Goal: Task Accomplishment & Management: Use online tool/utility

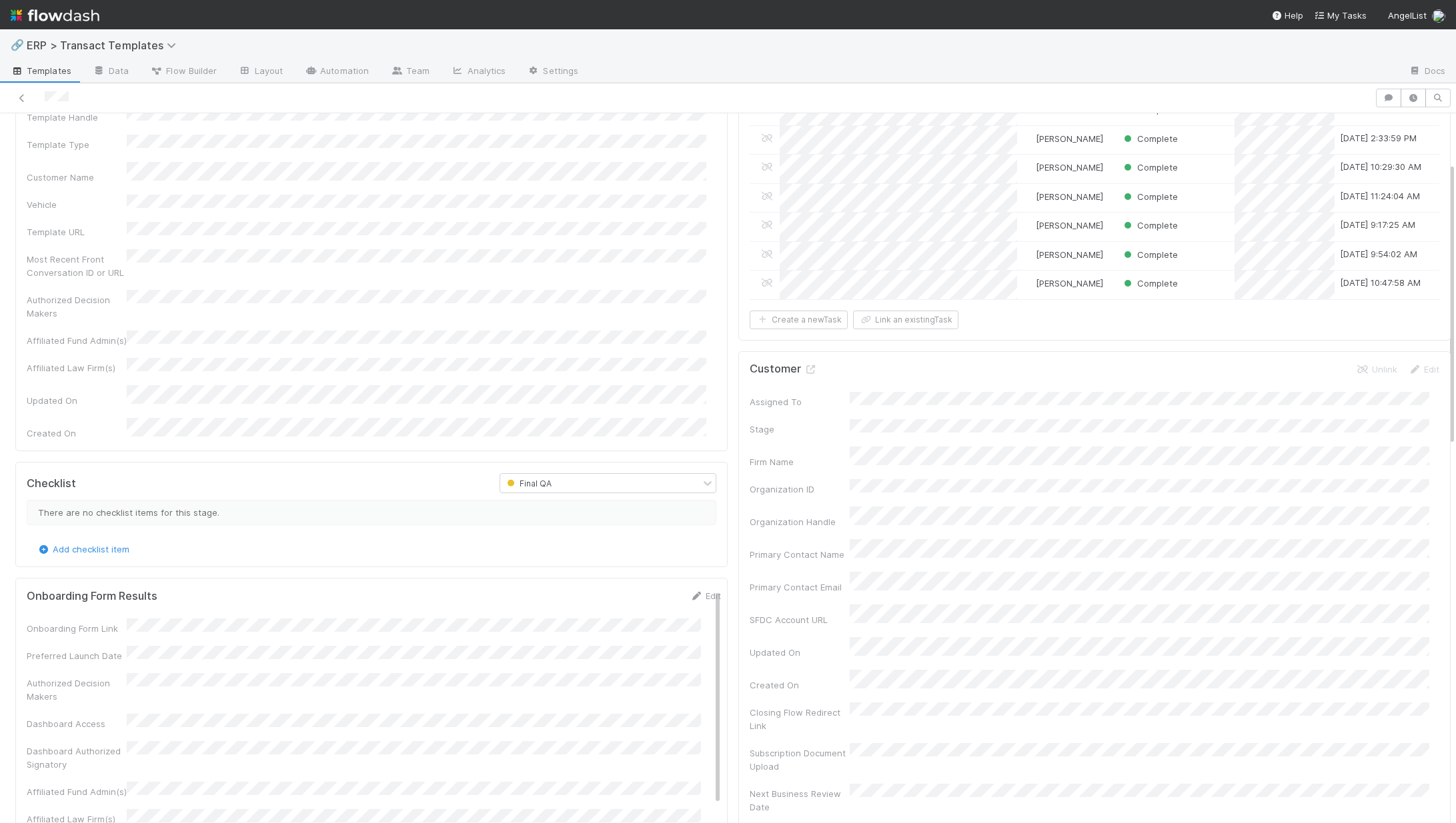
scroll to position [123, 0]
click at [118, 57] on div "🔗 ERP > Transact Templates" at bounding box center [728, 45] width 1456 height 32
click at [122, 52] on span "ERP > Transact Templates" at bounding box center [110, 45] width 166 height 16
click at [141, 48] on span "ERP > Transact Templates" at bounding box center [105, 45] width 156 height 14
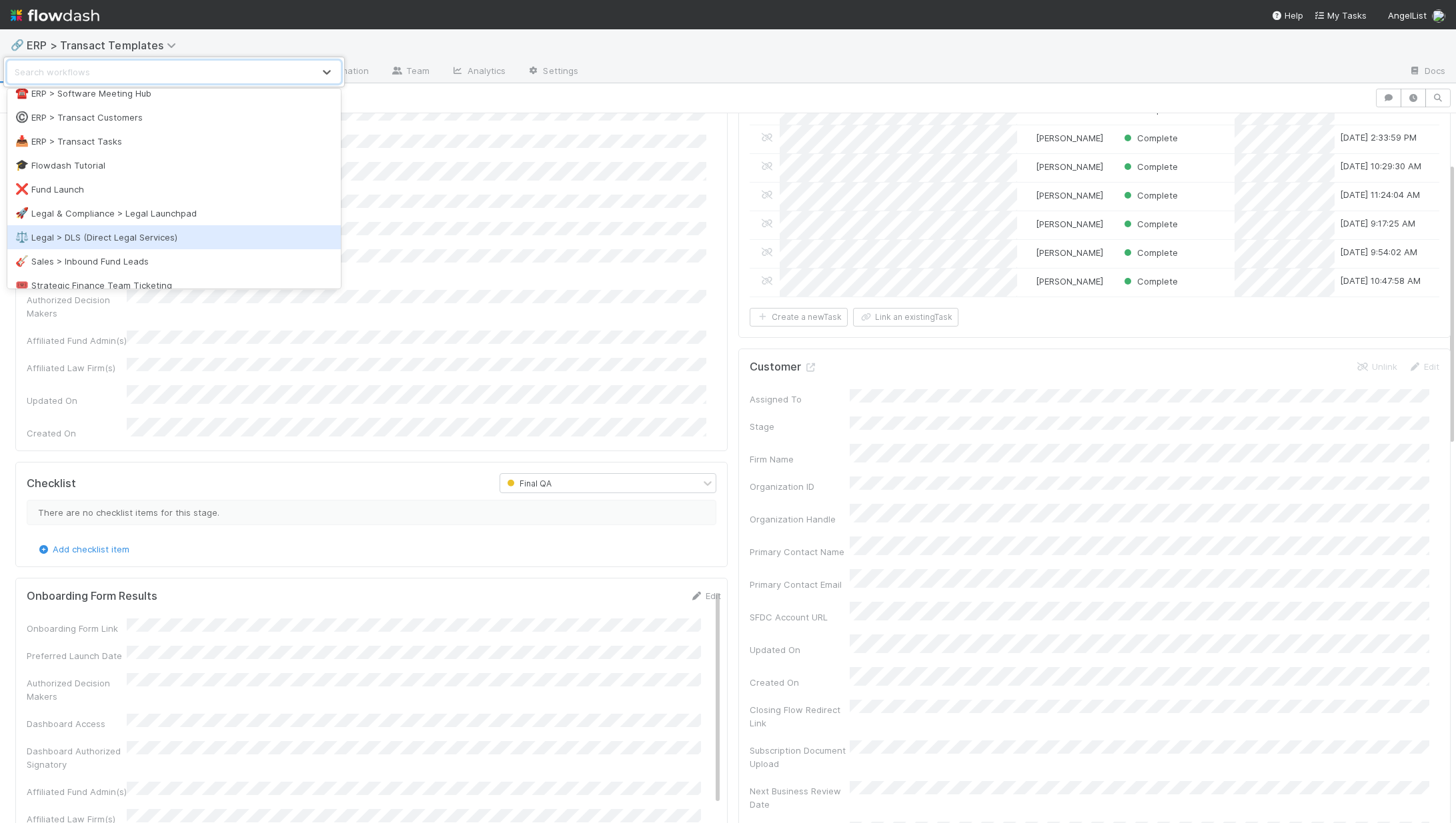
scroll to position [179, 0]
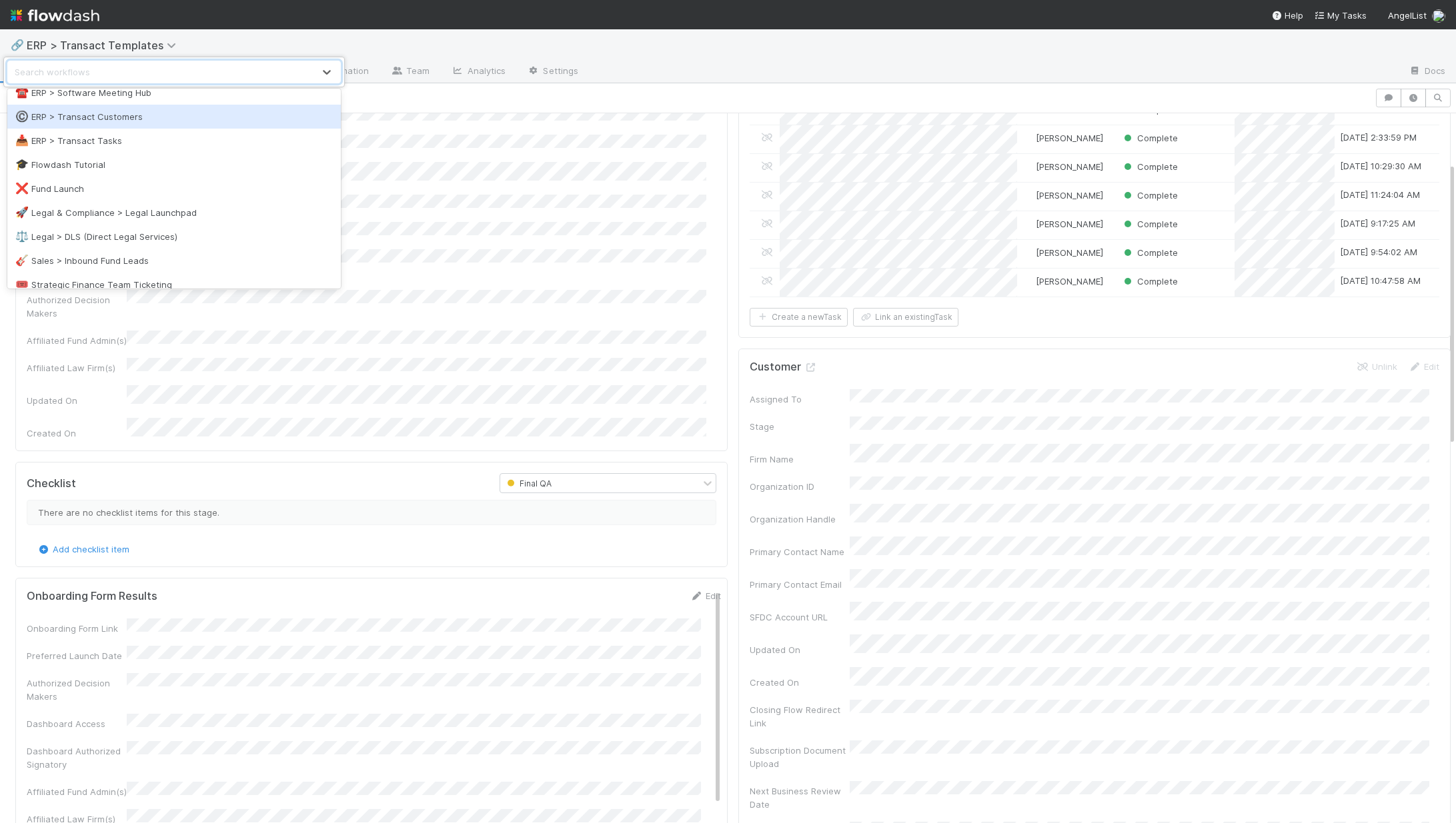
click at [131, 122] on div "©️ ERP > Transact Customers" at bounding box center [174, 116] width 318 height 14
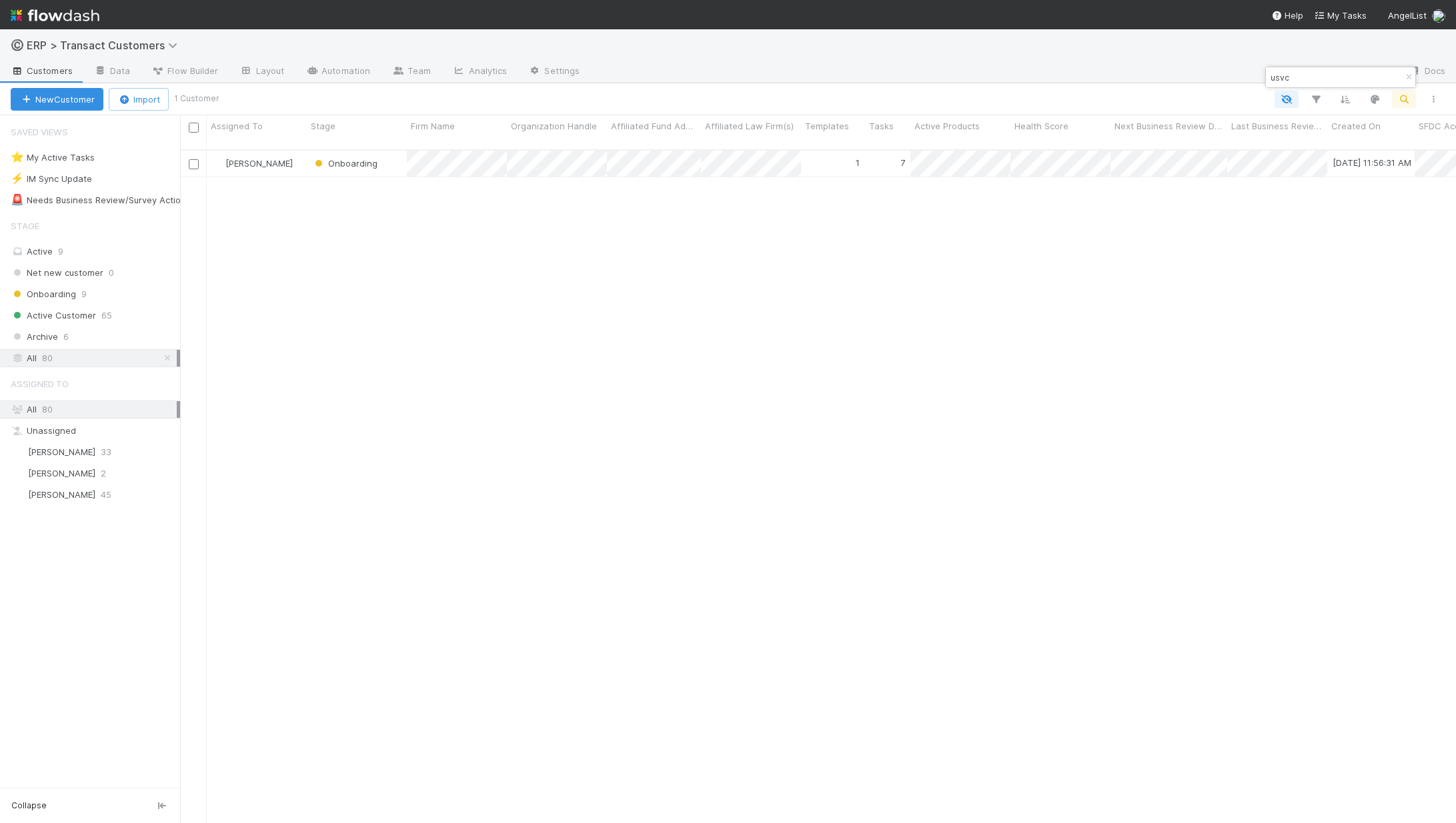
scroll to position [675, 1266]
drag, startPoint x: 1303, startPoint y: 78, endPoint x: 1223, endPoint y: 71, distance: 80.3
click at [1223, 71] on body "©️ ERP > Transact Customers Customers Data Flow Builder Layout Automation Team …" at bounding box center [728, 412] width 1456 height 823
type input "house fund"
click at [290, 151] on div "[PERSON_NAME]" at bounding box center [256, 163] width 100 height 26
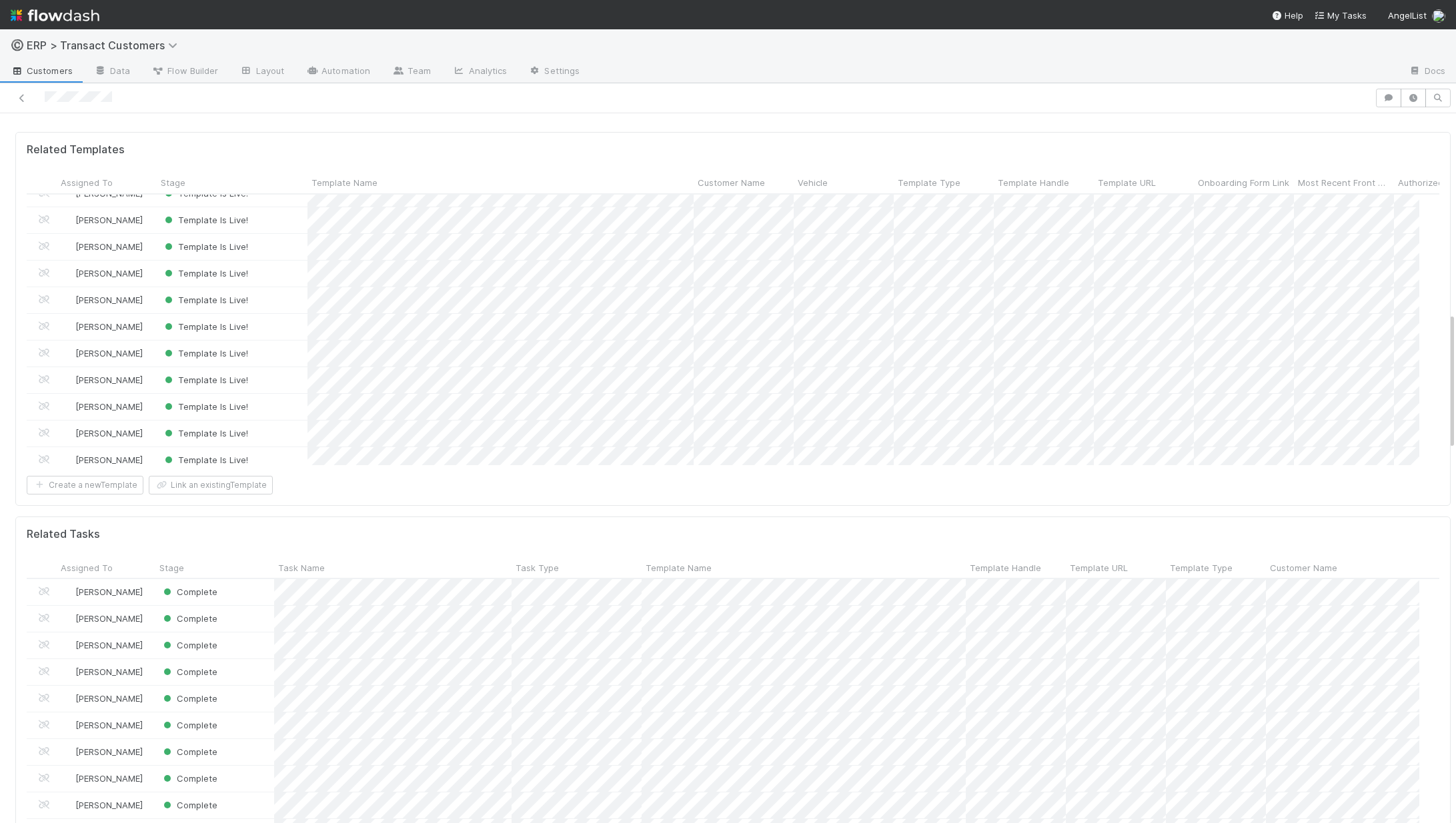
scroll to position [166, 0]
click at [297, 110] on div at bounding box center [728, 412] width 1456 height 823
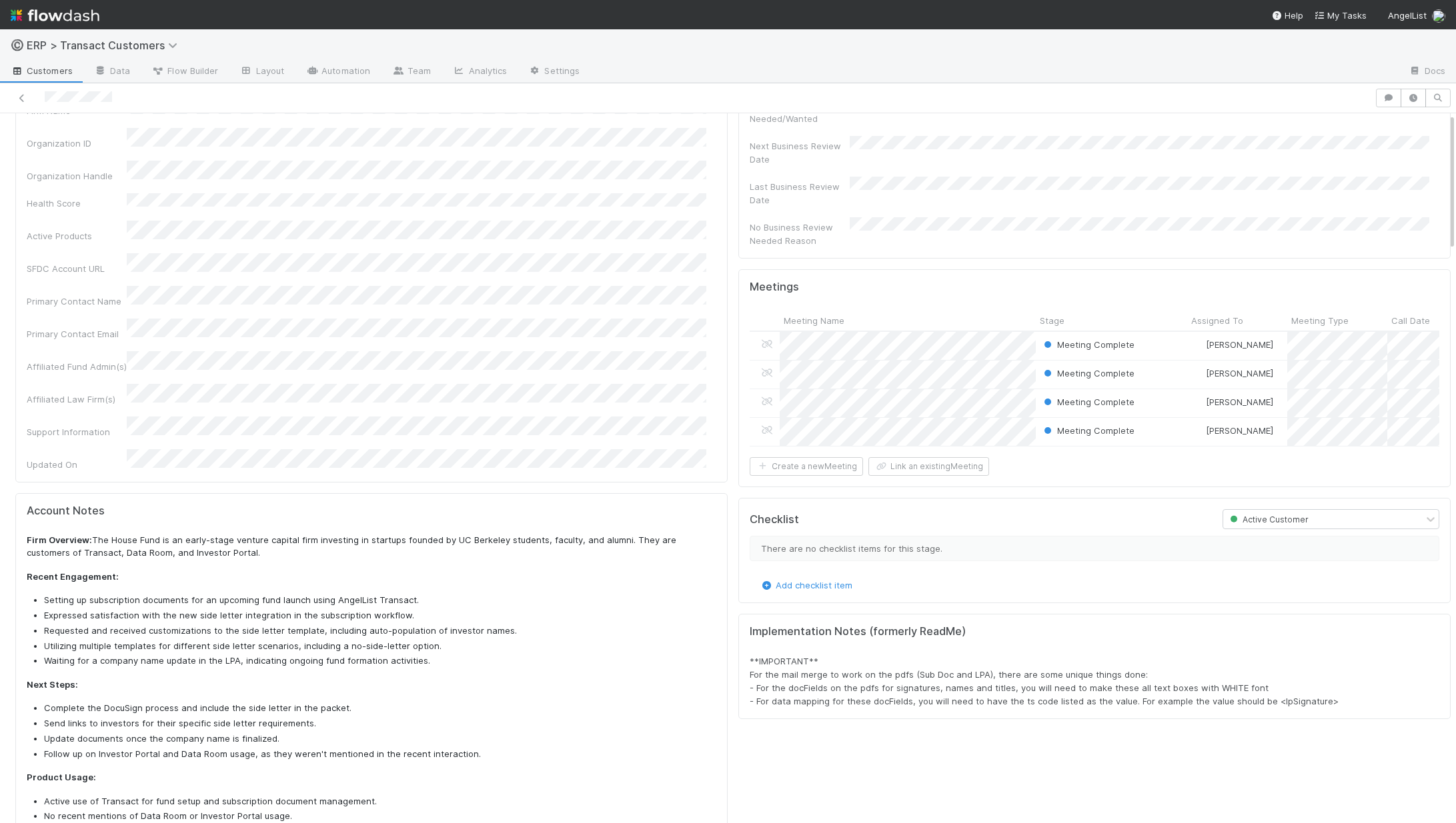
scroll to position [0, 0]
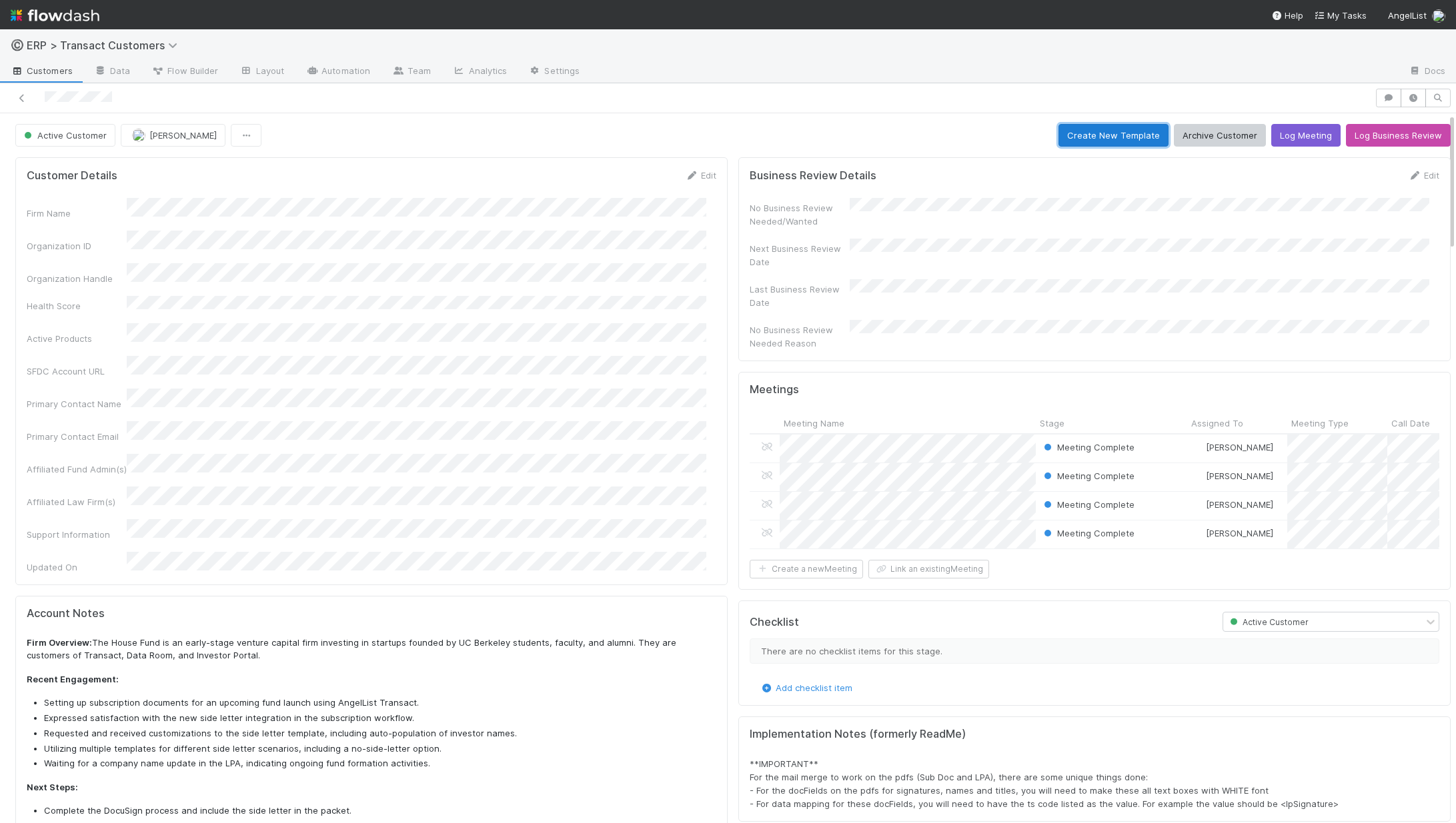
click at [1097, 141] on button "Create New Template" at bounding box center [1113, 135] width 110 height 23
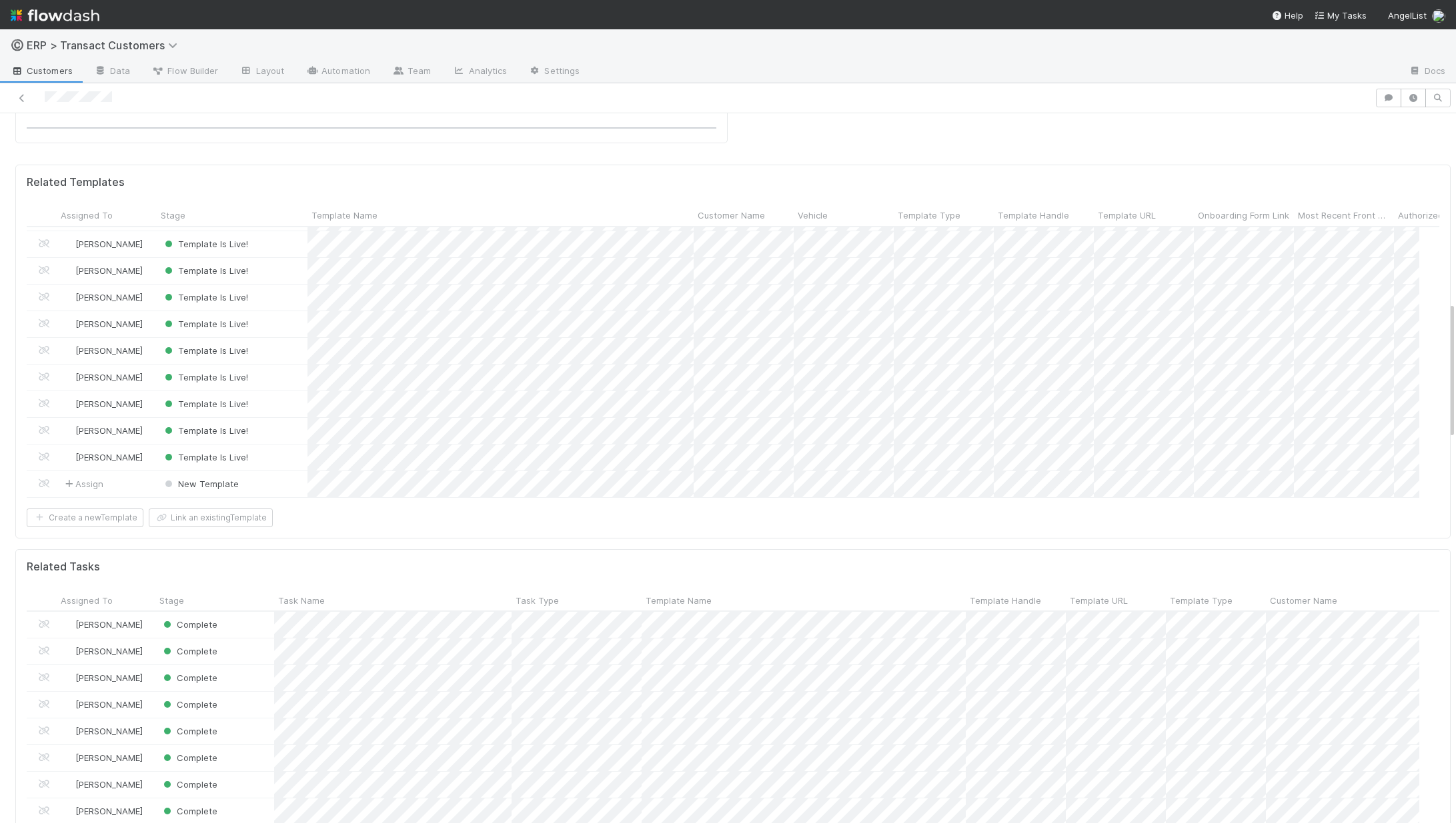
scroll to position [1051, 0]
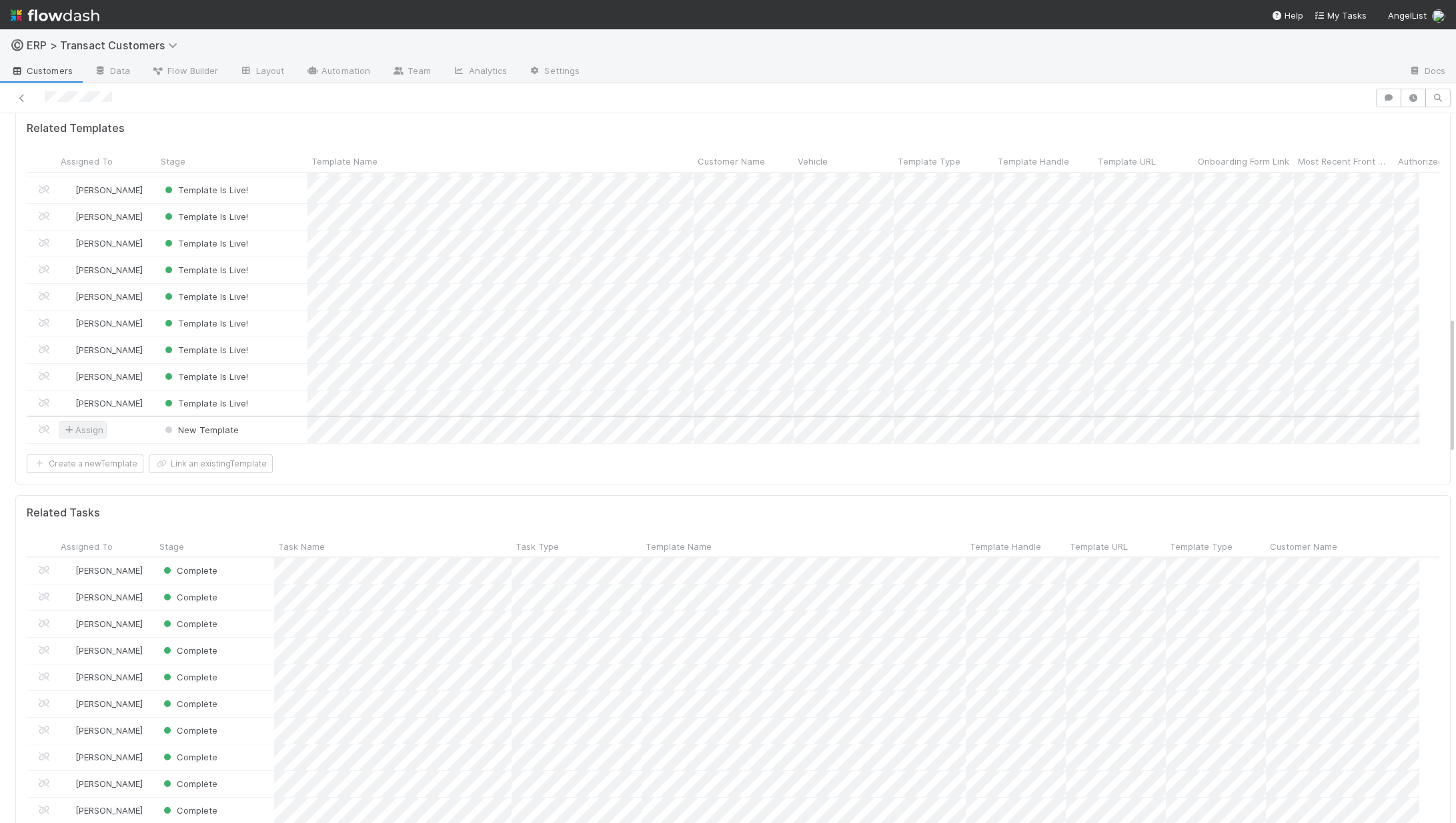
click at [90, 423] on span "Assign" at bounding box center [82, 429] width 42 height 14
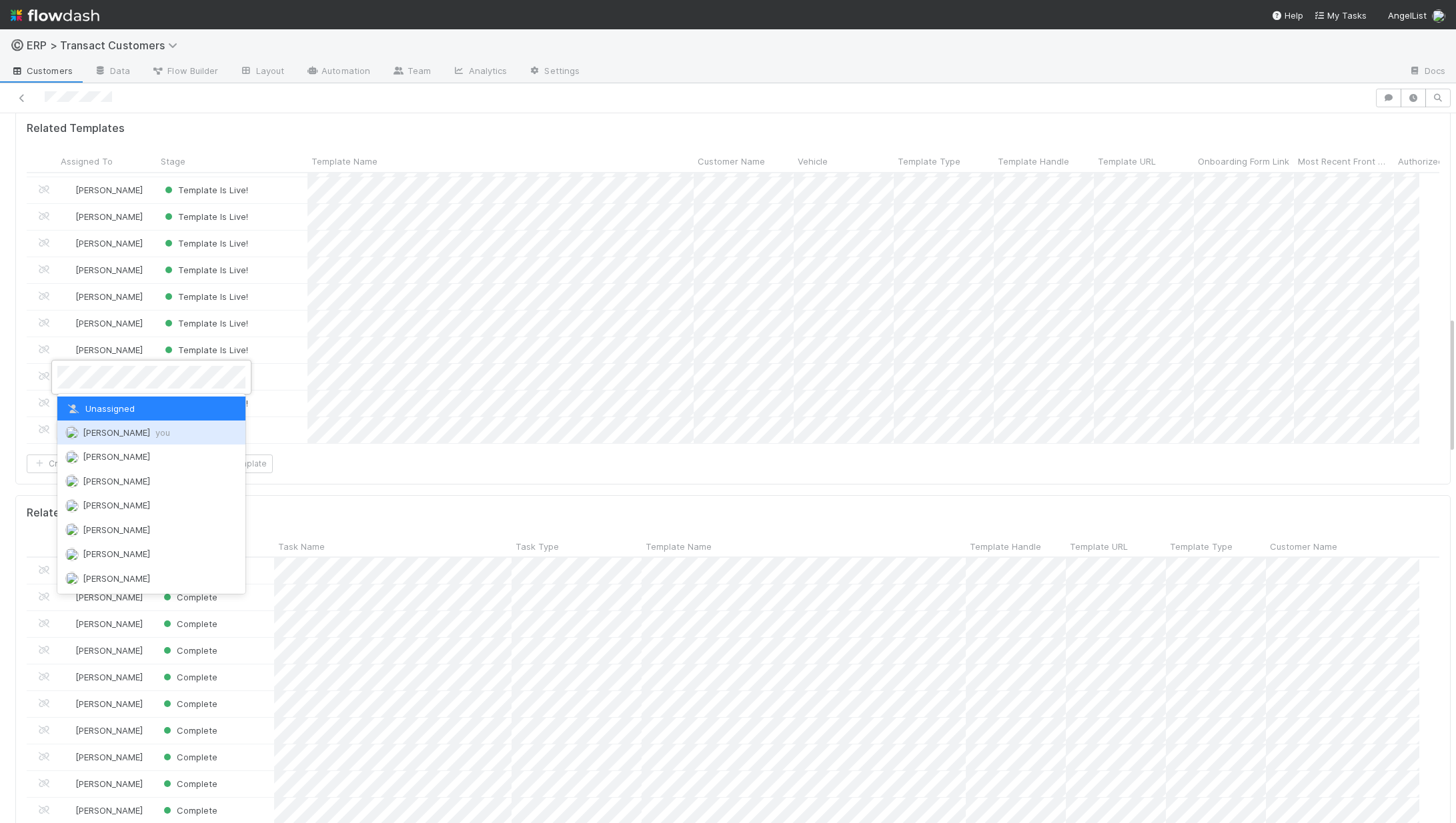
click at [116, 429] on span "[PERSON_NAME] you" at bounding box center [126, 432] width 88 height 11
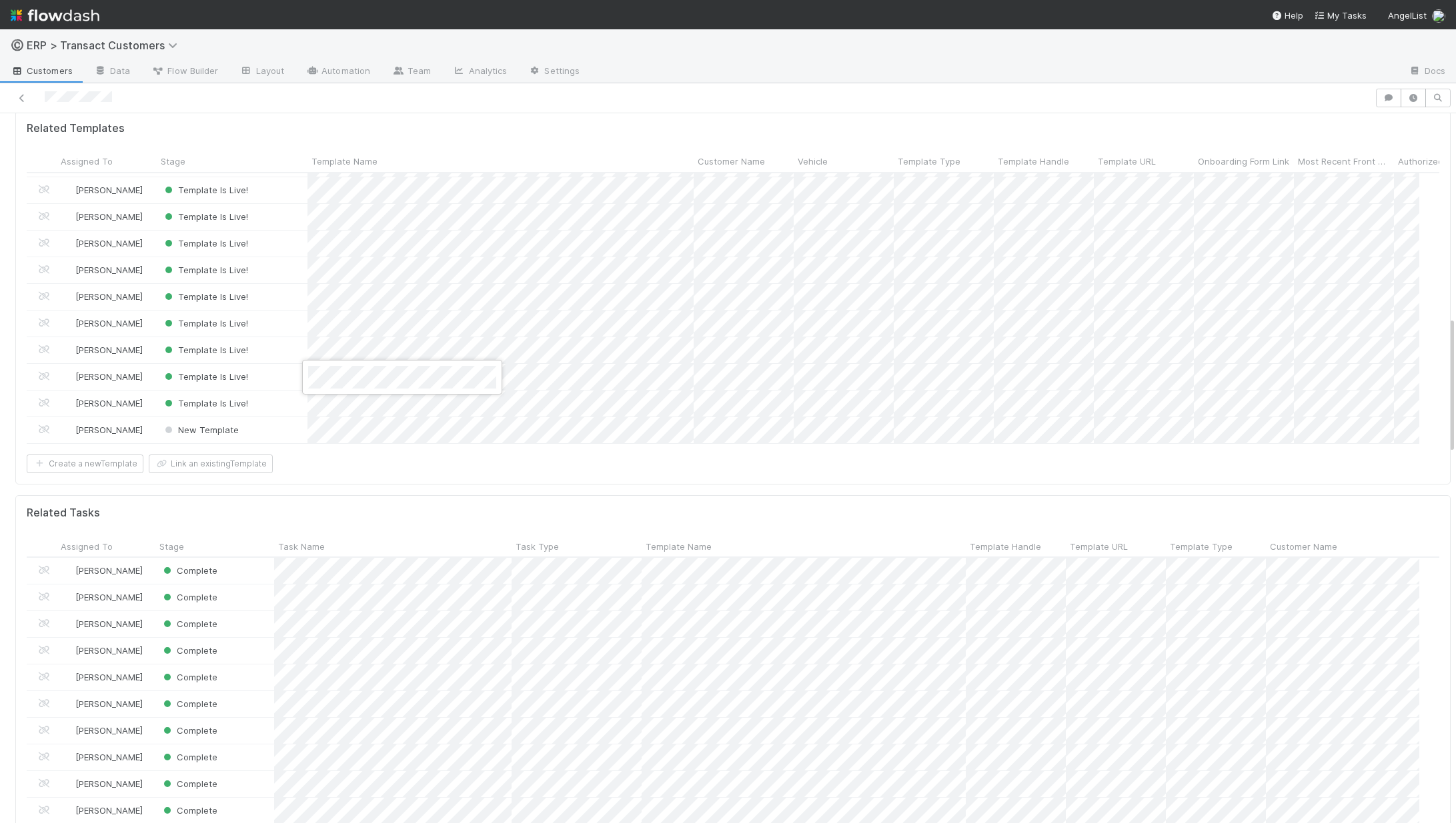
click at [480, 420] on div at bounding box center [728, 412] width 1456 height 823
click at [265, 417] on div "New Template" at bounding box center [232, 430] width 151 height 26
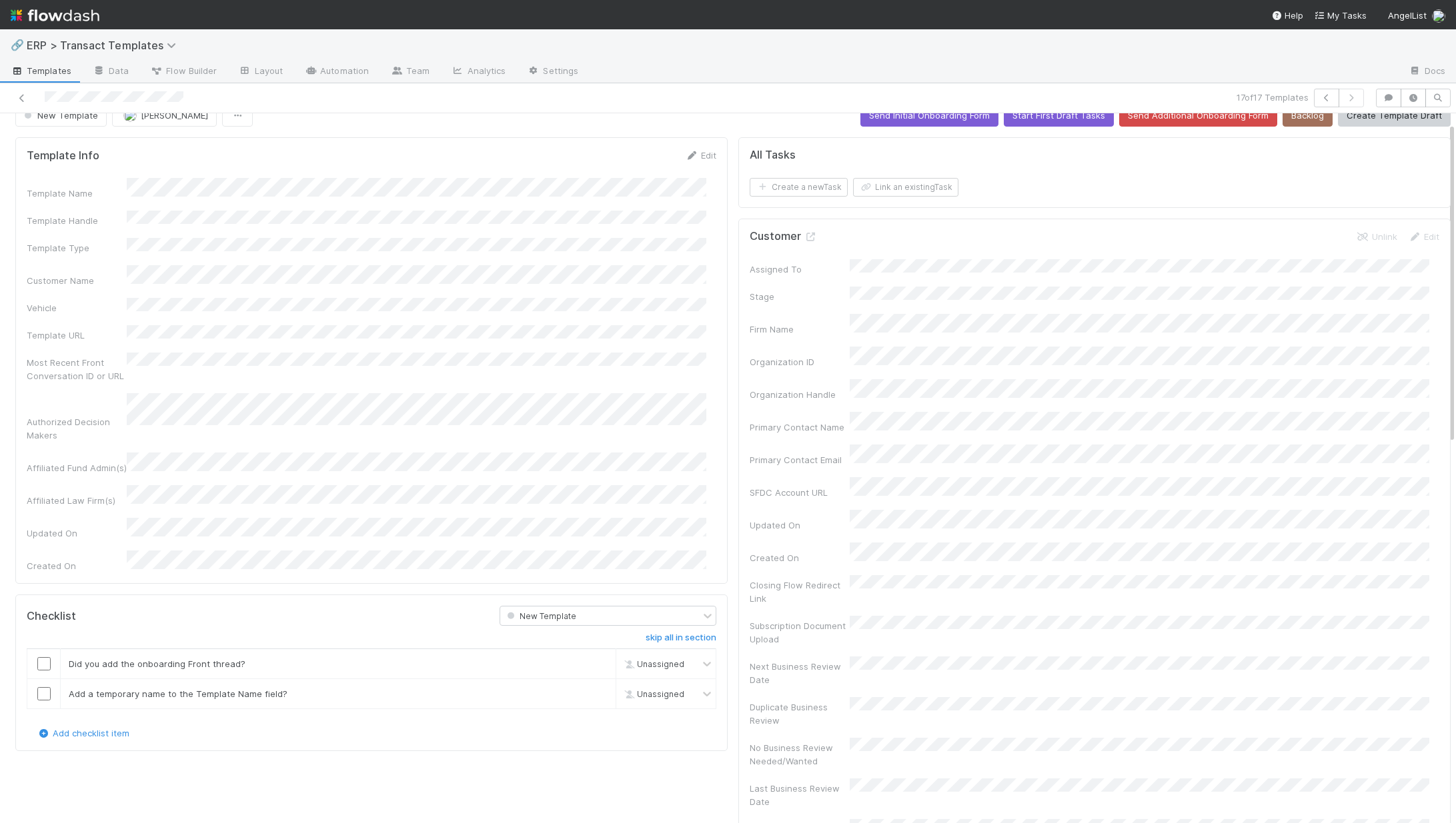
scroll to position [22, 0]
click at [694, 154] on link "Edit" at bounding box center [701, 153] width 32 height 11
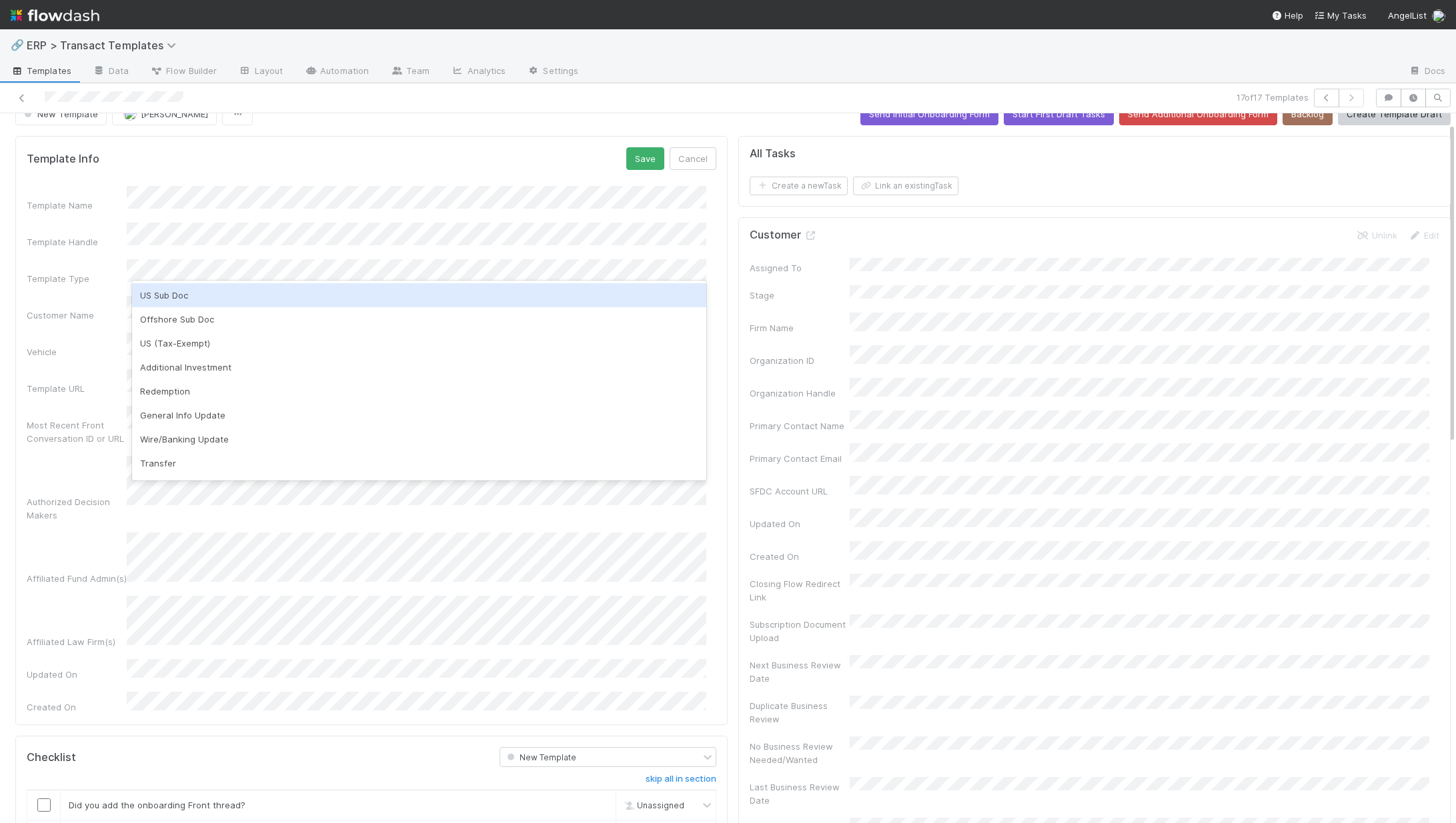
click at [177, 305] on div "US Sub Doc" at bounding box center [419, 295] width 575 height 24
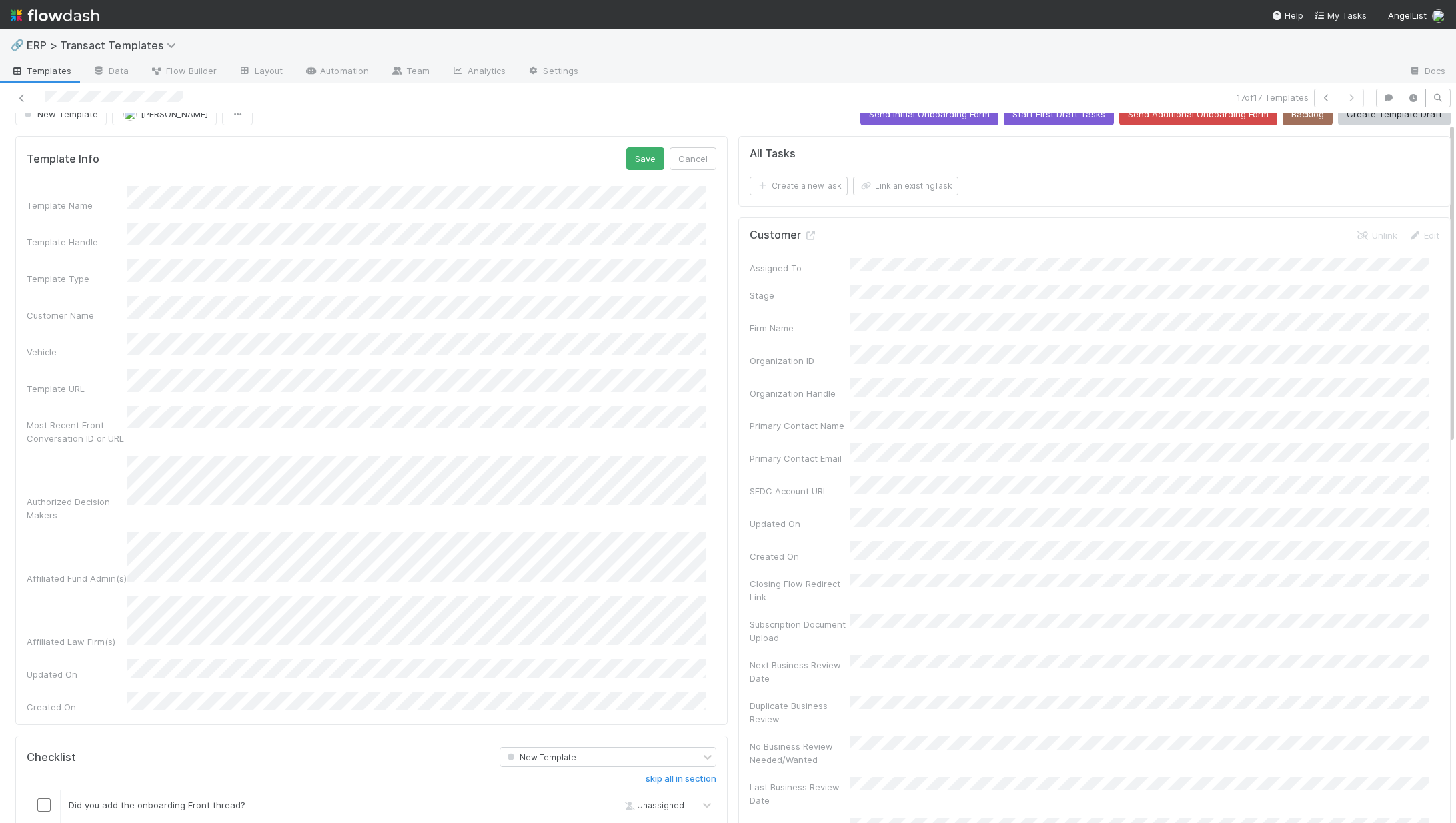
click at [106, 195] on div "Template Name" at bounding box center [371, 199] width 689 height 26
click at [626, 162] on button "Save" at bounding box center [645, 158] width 38 height 23
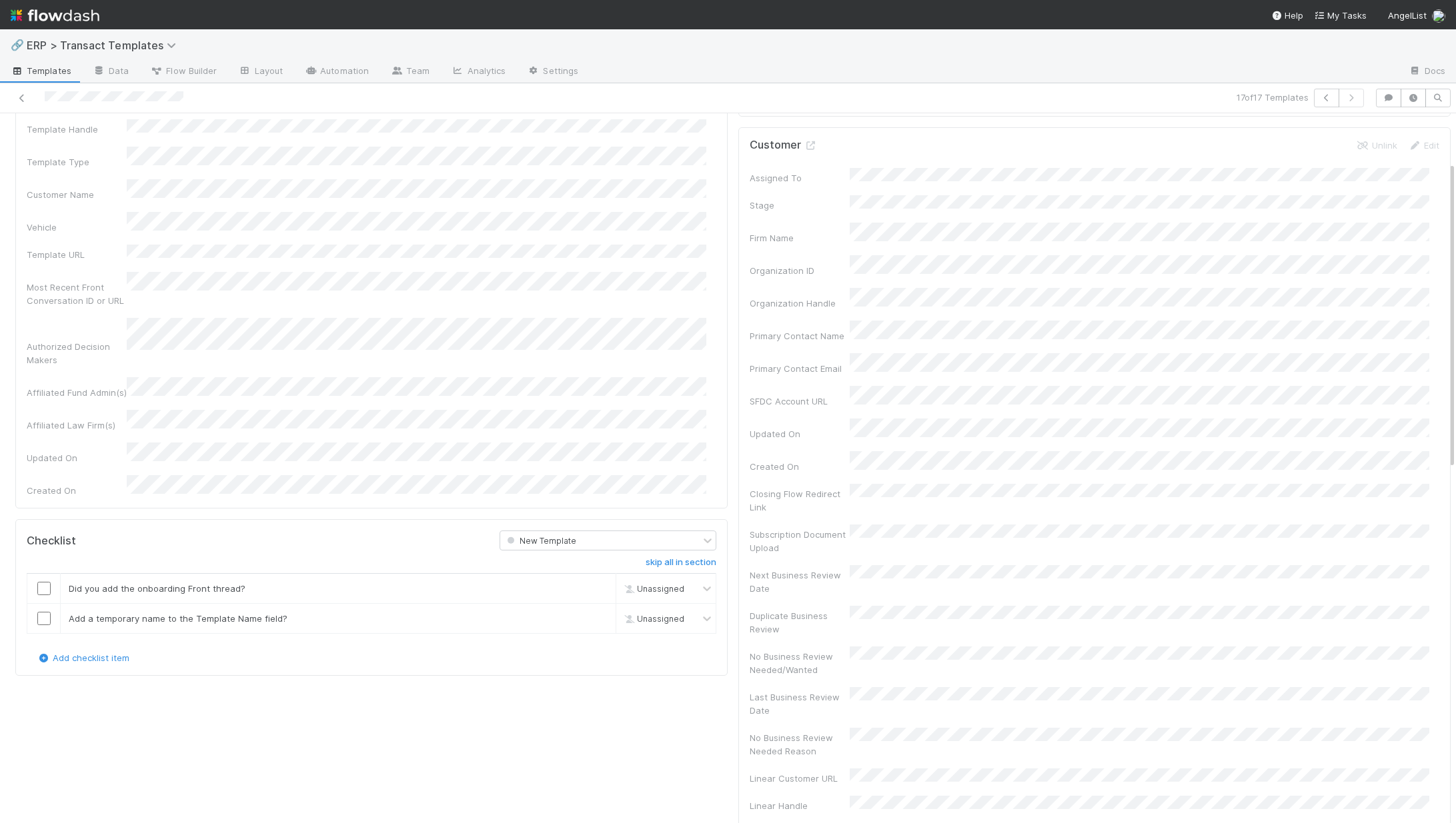
scroll to position [0, 0]
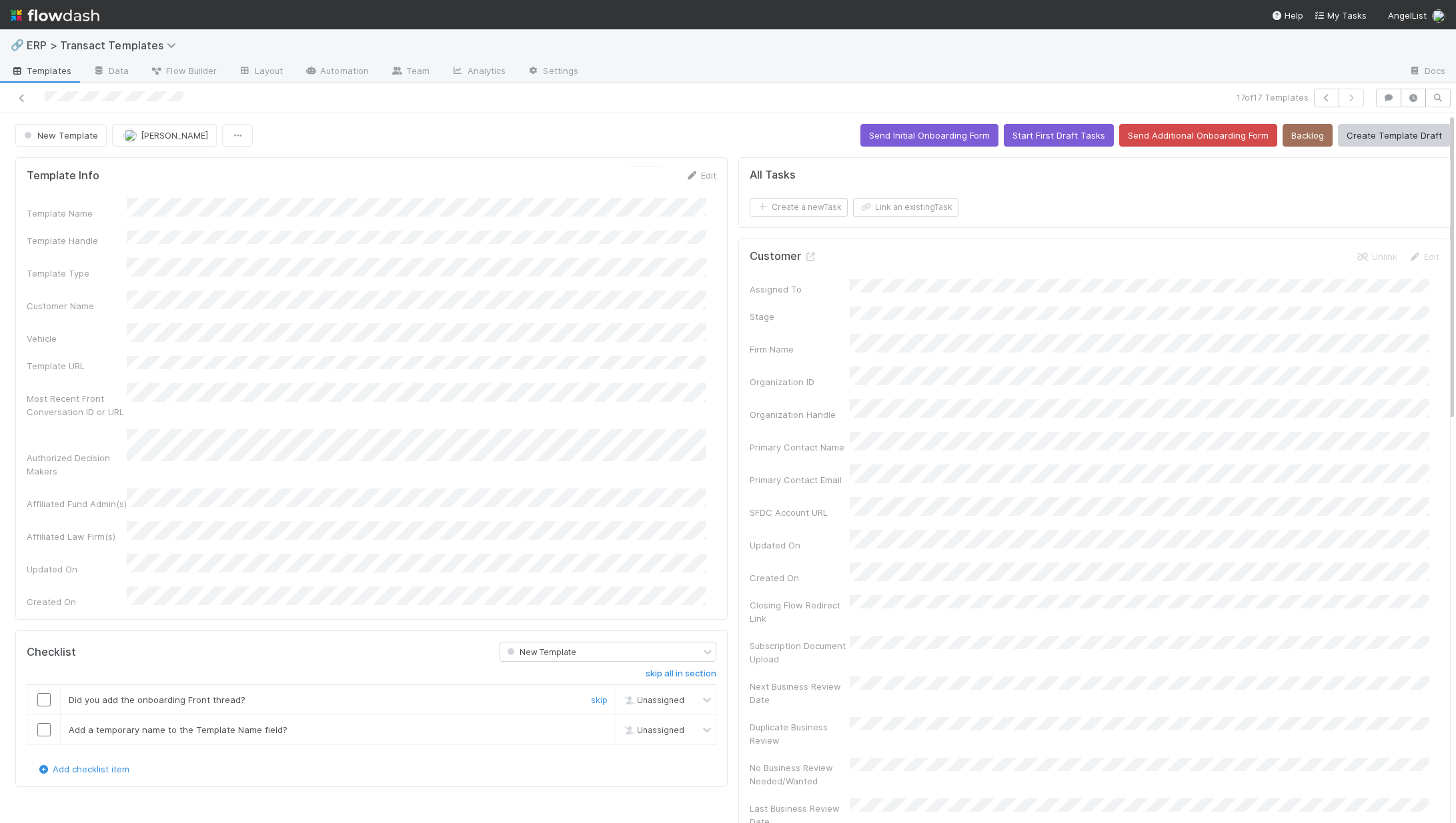
click at [39, 693] on input "checkbox" at bounding box center [44, 700] width 14 height 14
click at [43, 723] on input "checkbox" at bounding box center [44, 730] width 14 height 14
click at [1381, 141] on button "Create Template Draft" at bounding box center [1394, 135] width 113 height 23
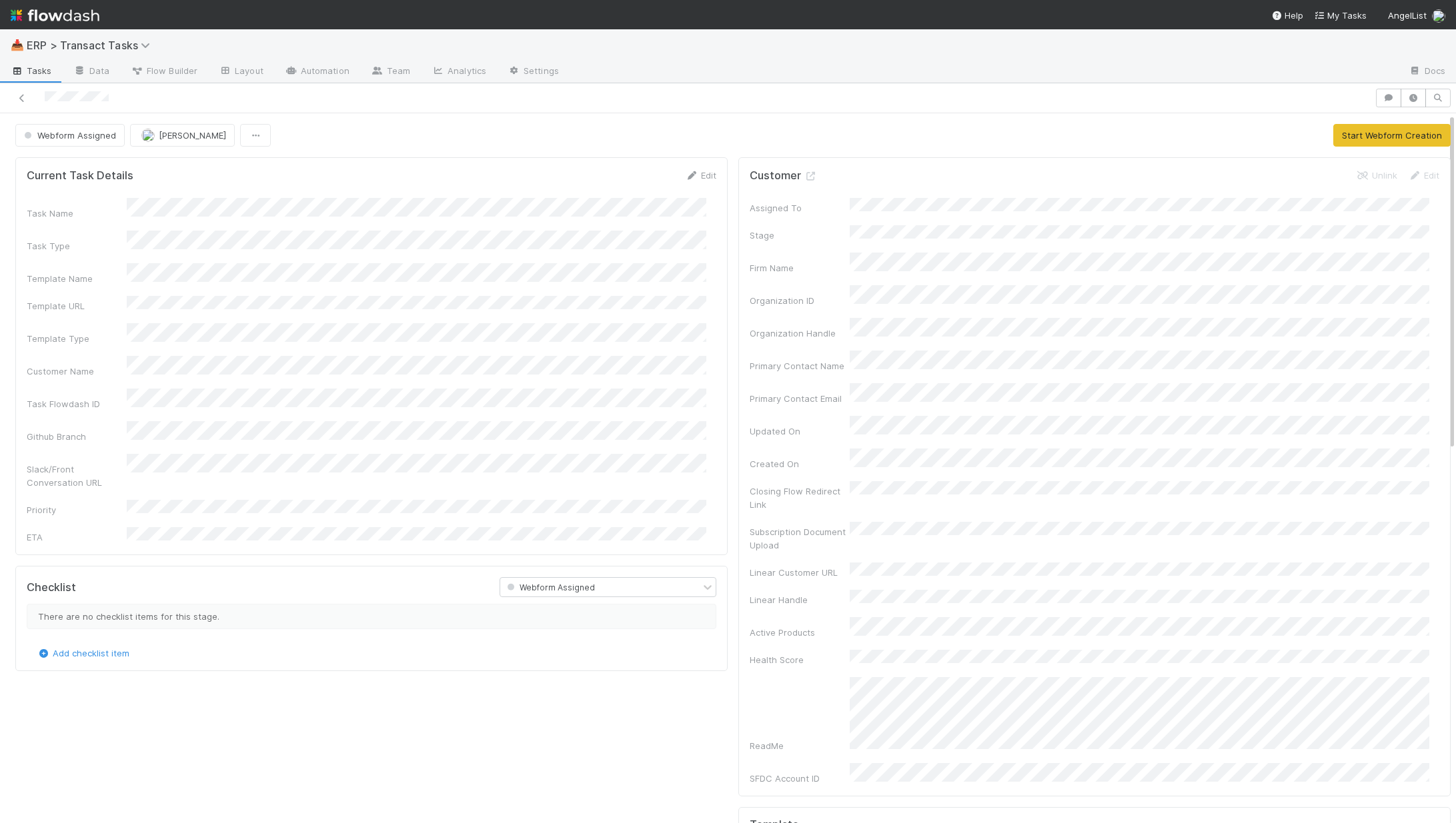
click at [695, 180] on div "Edit" at bounding box center [701, 175] width 32 height 14
click at [698, 173] on link "Edit" at bounding box center [701, 175] width 32 height 11
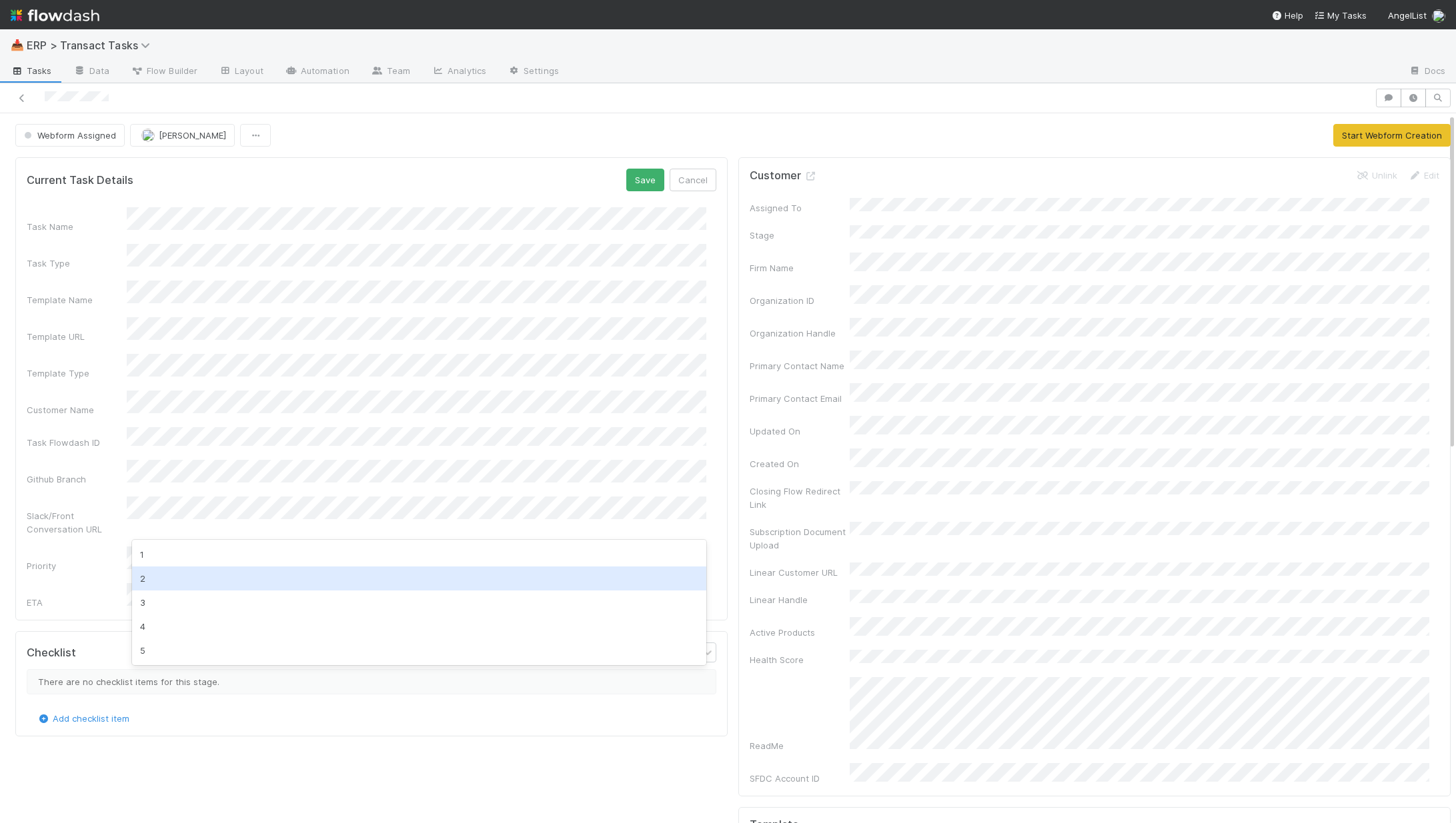
click at [201, 584] on div "2" at bounding box center [419, 578] width 575 height 24
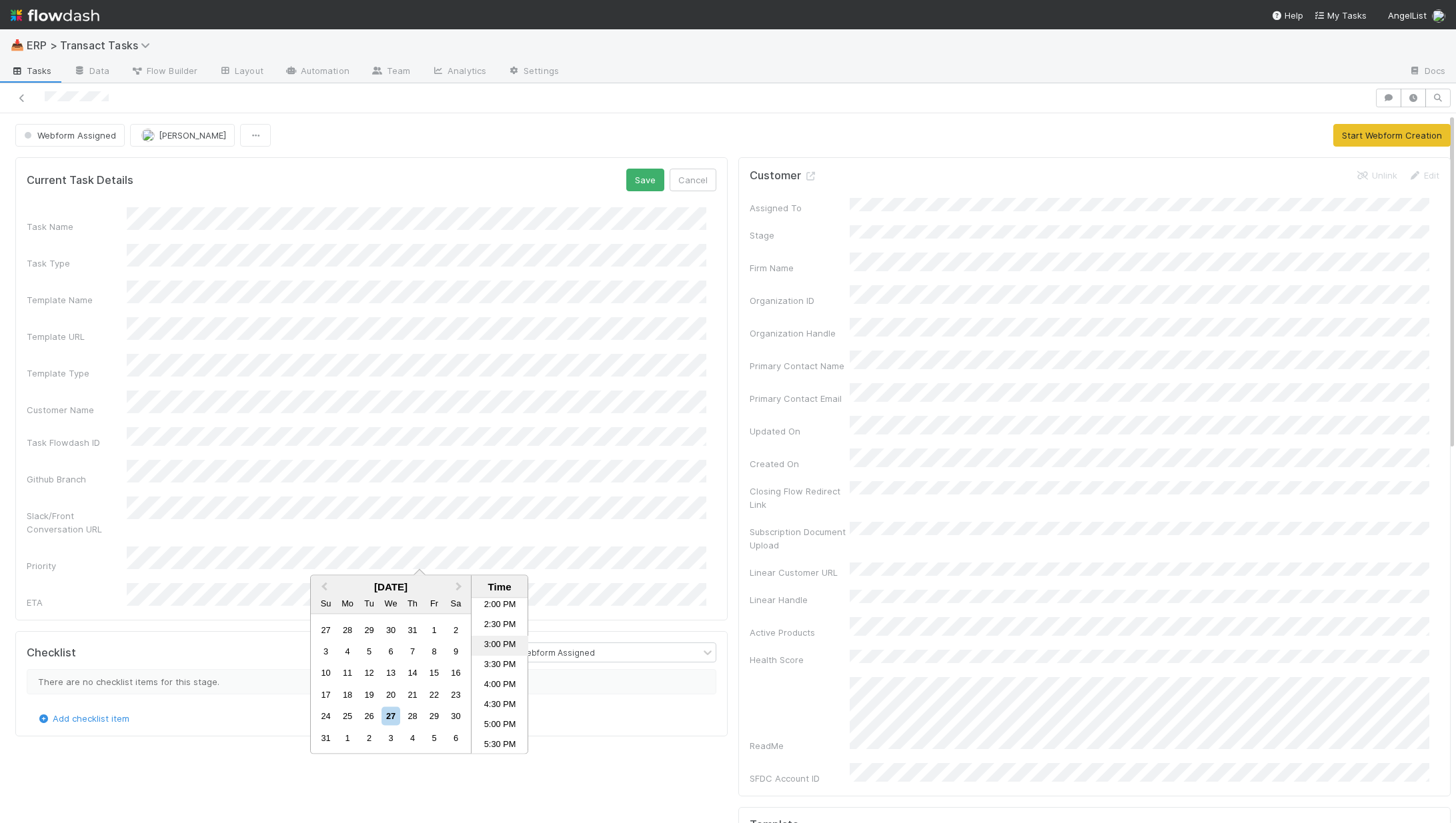
scroll to position [565, 0]
click at [417, 713] on div "28" at bounding box center [412, 715] width 18 height 18
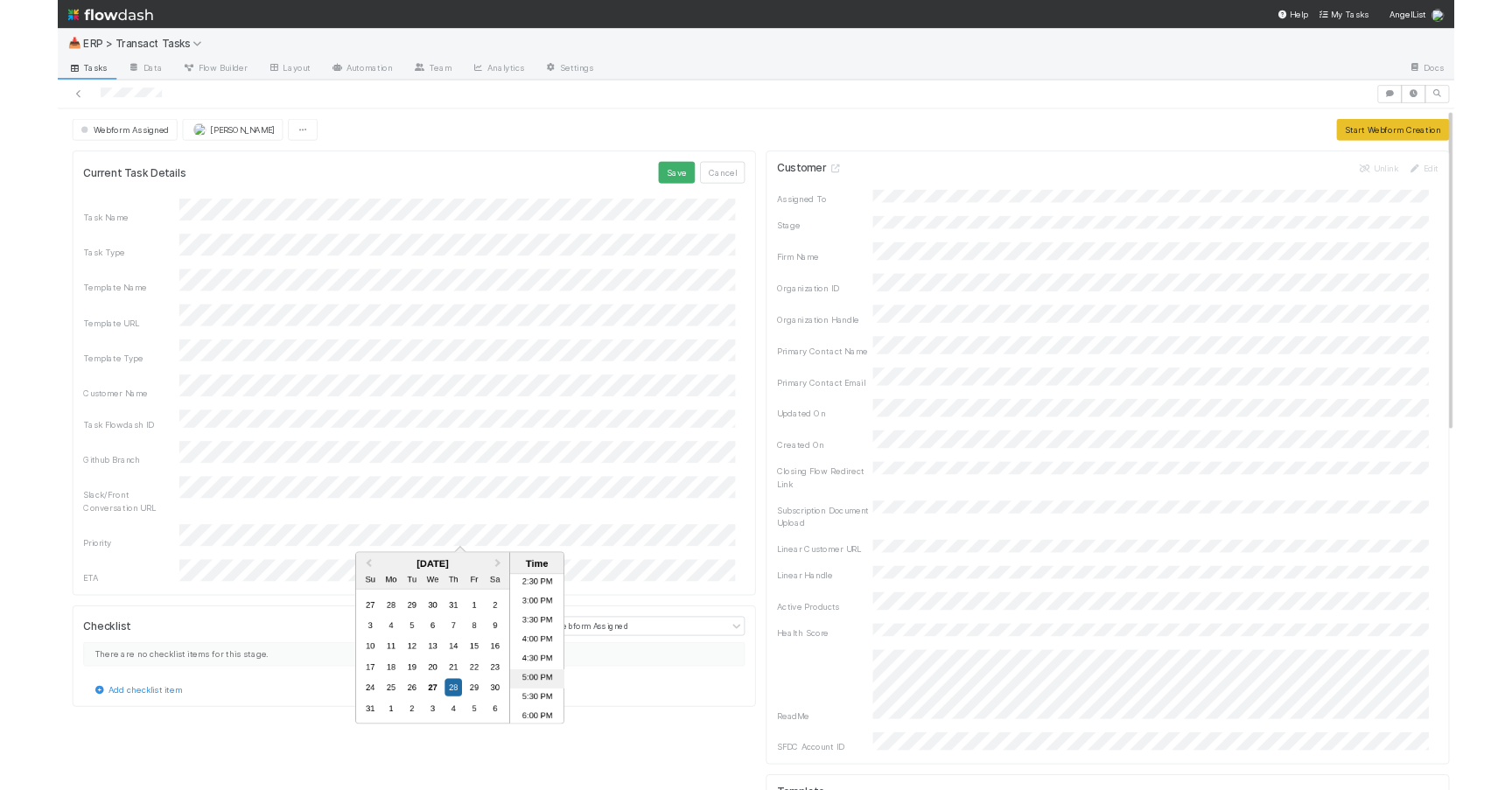
scroll to position [763, 0]
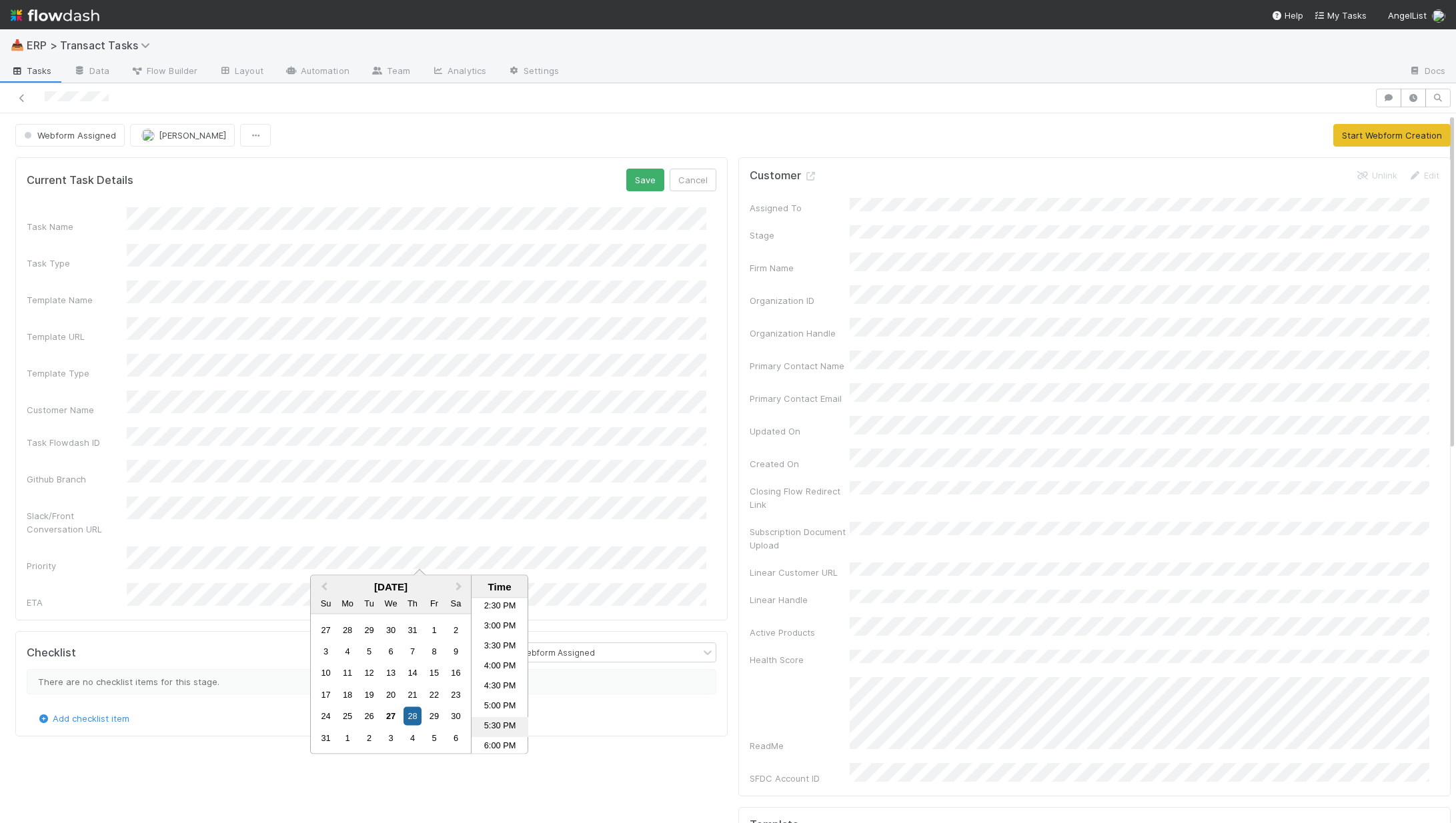
click at [498, 720] on li "5:30 PM" at bounding box center [499, 727] width 57 height 20
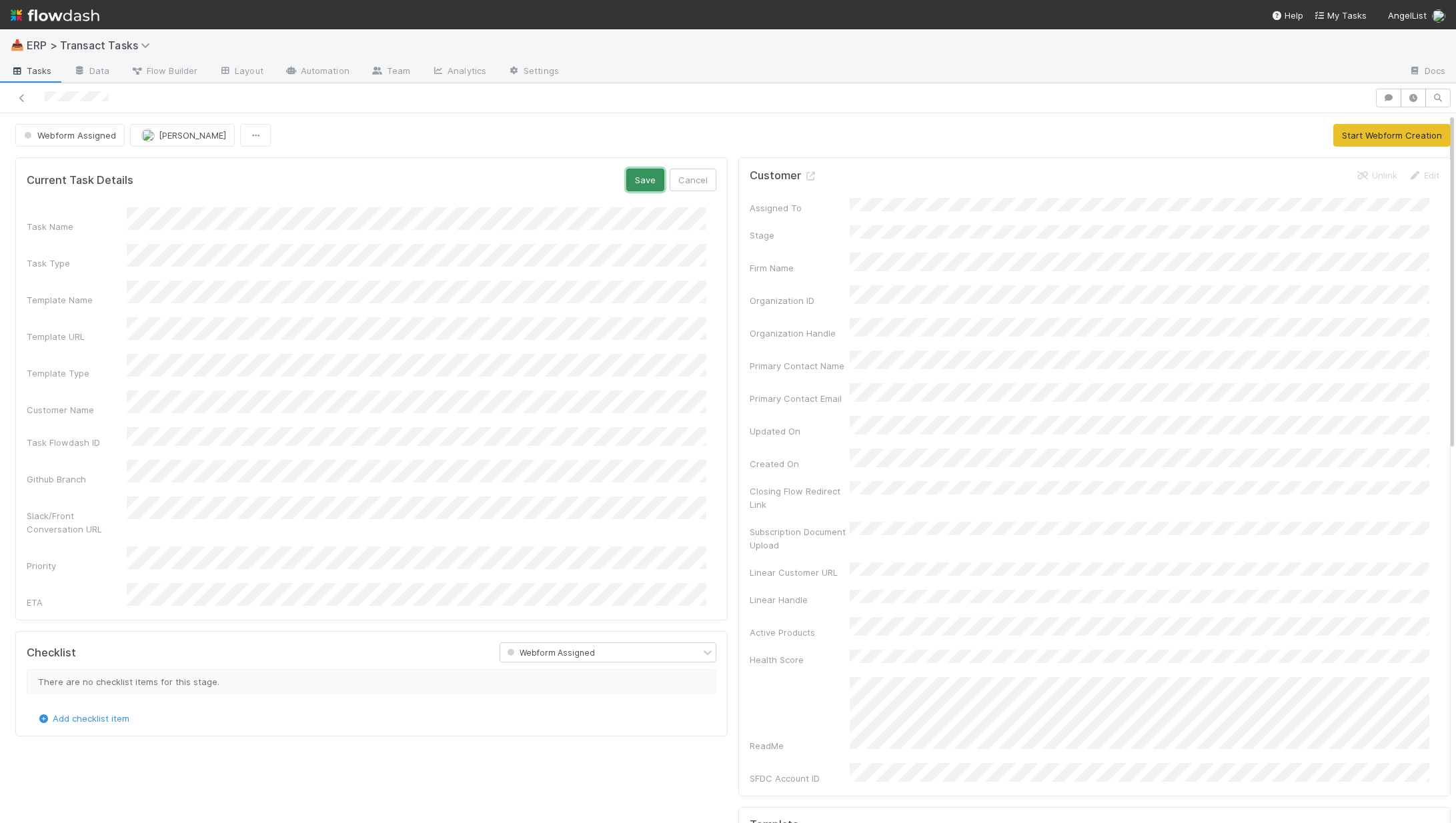
click at [648, 176] on button "Save" at bounding box center [645, 180] width 38 height 23
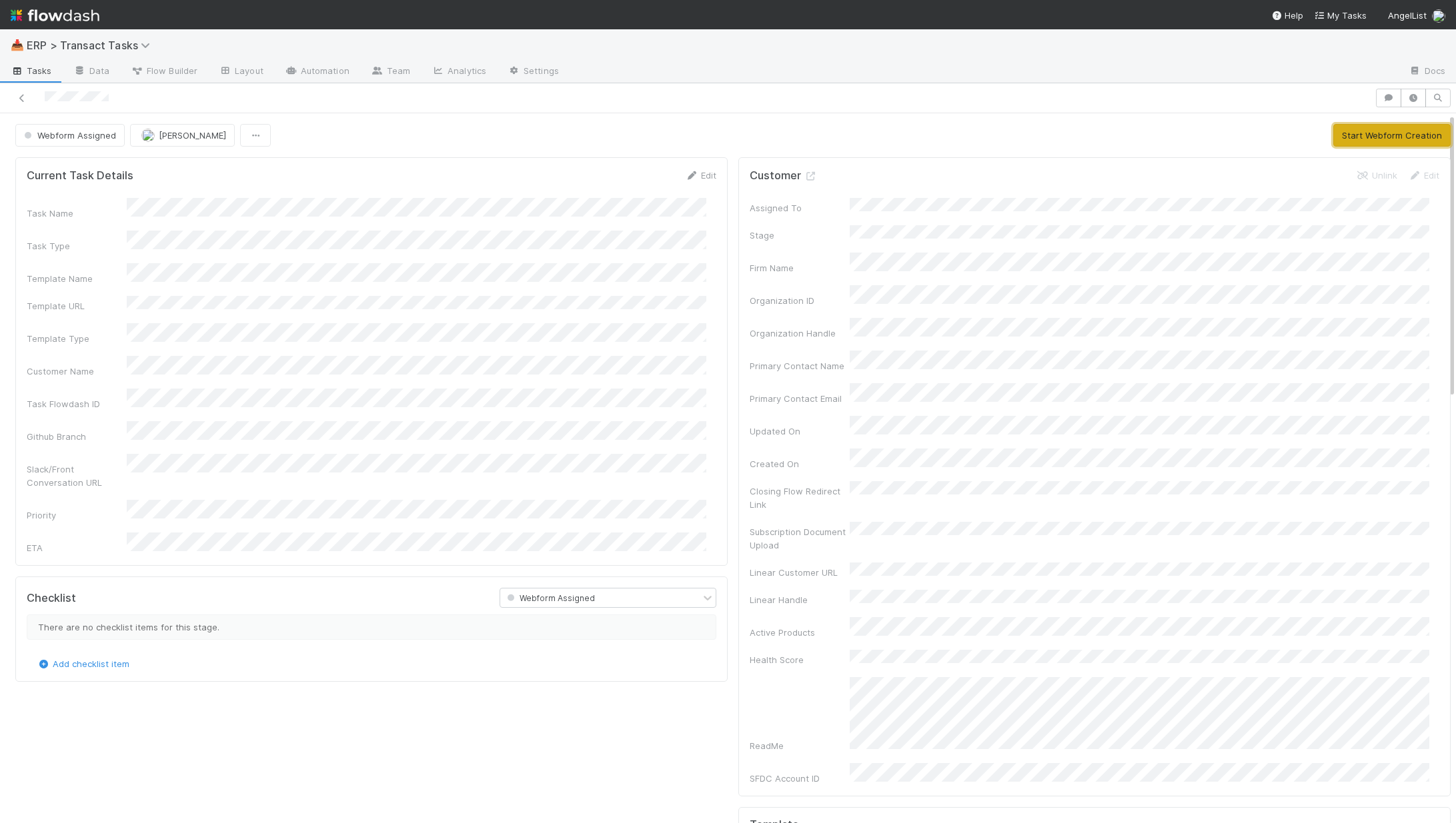
click at [1399, 133] on button "Start Webform Creation" at bounding box center [1392, 135] width 118 height 23
